Goal: Information Seeking & Learning: Check status

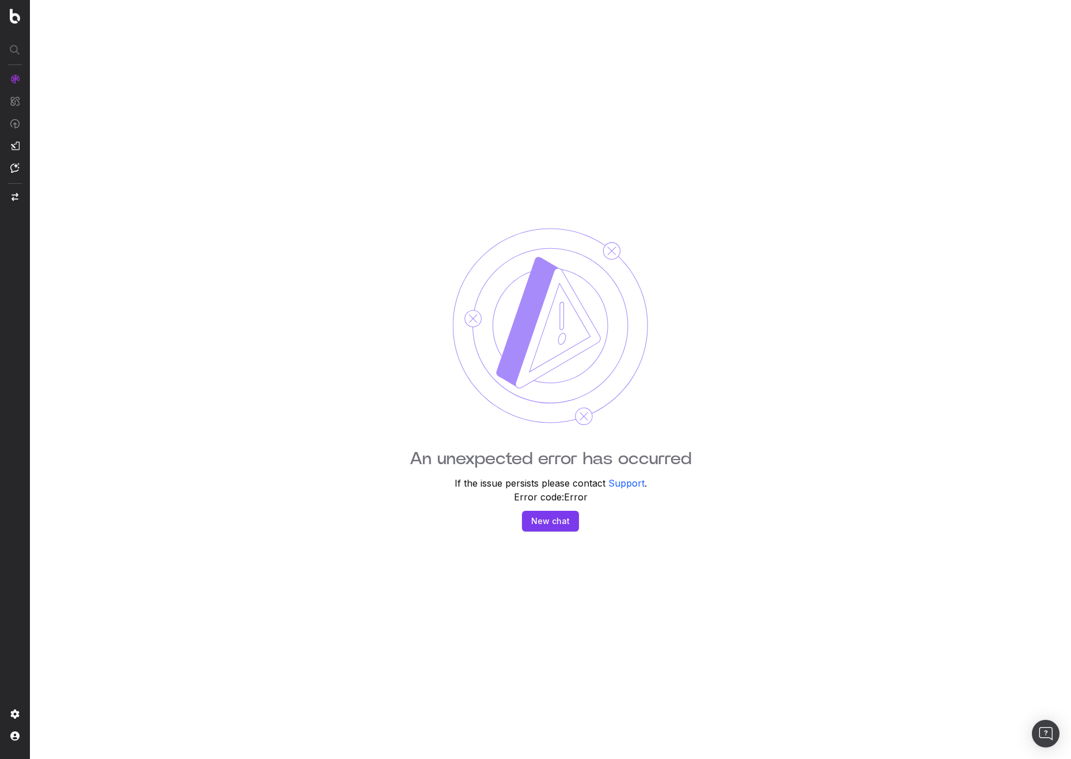
click at [813, 512] on div "An unexpected error has occurred If the issue persists please contact Support .…" at bounding box center [550, 379] width 1041 height 759
click at [222, 192] on div "An unexpected error has occurred If the issue persists please contact Support .…" at bounding box center [550, 379] width 1041 height 759
